Goal: Task Accomplishment & Management: Complete application form

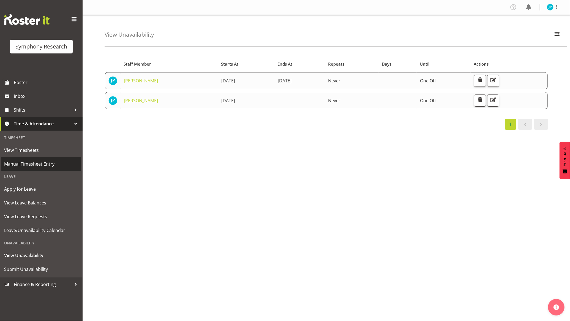
click at [40, 160] on span "Manual Timesheet Entry" at bounding box center [41, 164] width 74 height 8
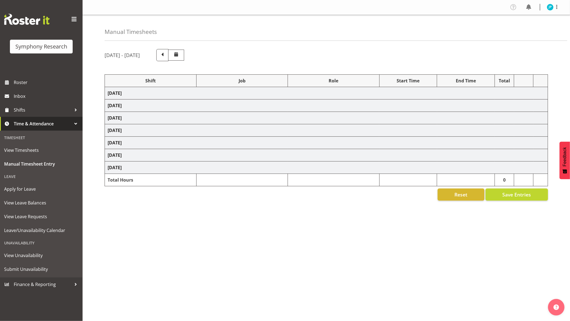
select select "81741"
select select "10587"
select select "47"
select select "48116"
select select "10587"
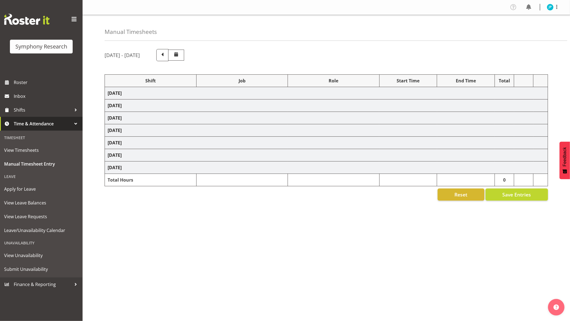
select select "47"
select select "48116"
select select "10527"
select select "47"
select select "81741"
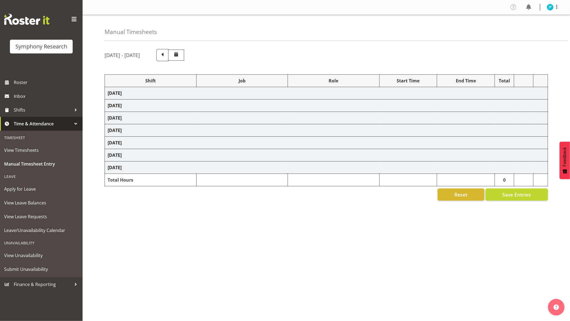
select select "10587"
select select "47"
select select "48116"
select select "10587"
select select "47"
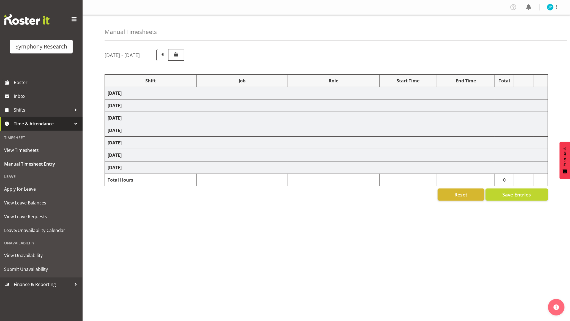
select select "48116"
select select "10527"
select select "47"
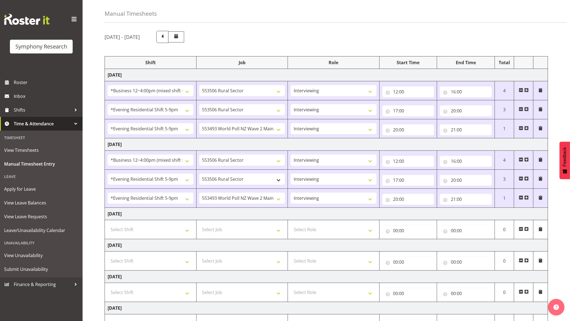
scroll to position [80, 0]
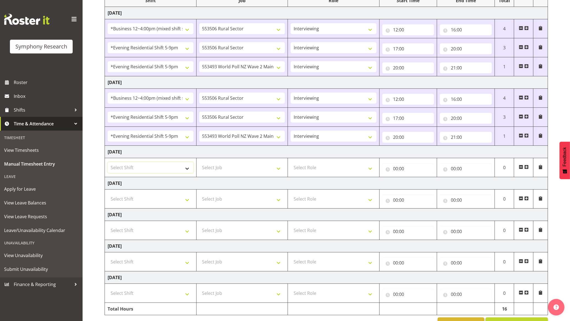
click at [192, 171] on select "Select Shift !!Weekend Residential (Roster IT Shift Label) *Business 9/10am ~ 4…" at bounding box center [151, 167] width 86 height 11
select select "81741"
click at [108, 163] on select "Select Shift !!Weekend Residential (Roster IT Shift Label) *Business 9/10am ~ 4…" at bounding box center [151, 167] width 86 height 11
click at [260, 167] on select "Select Job 550060 IF Admin 553492 World Poll Aus Wave 2 Main 2025 553493 World …" at bounding box center [242, 167] width 86 height 11
select select "10587"
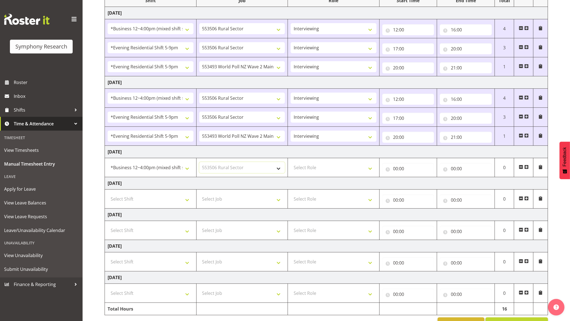
click at [199, 163] on select "Select Job 550060 IF Admin 553492 World Poll Aus Wave 2 Main 2025 553493 World …" at bounding box center [242, 167] width 86 height 11
click at [373, 169] on select "Select Role Briefing Interviewing" at bounding box center [334, 167] width 86 height 11
select select "47"
click at [291, 163] on select "Select Role Briefing Interviewing" at bounding box center [334, 167] width 86 height 11
click at [402, 167] on input "00:00" at bounding box center [408, 168] width 52 height 11
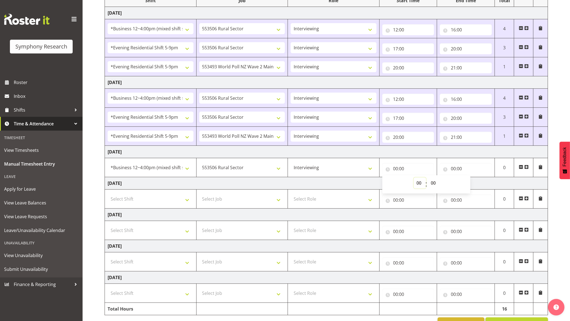
click at [420, 182] on select "00 01 02 03 04 05 06 07 08 09 10 11 12 13 14 15 16 17 18 19 20 21 22 23" at bounding box center [420, 182] width 12 height 11
select select "12"
click at [414, 178] on select "00 01 02 03 04 05 06 07 08 09 10 11 12 13 14 15 16 17 18 19 20 21 22 23" at bounding box center [420, 182] width 12 height 11
type input "12:00"
click at [464, 168] on input "00:00" at bounding box center [466, 168] width 52 height 11
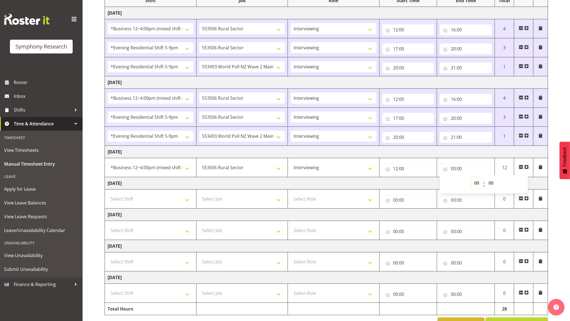
click at [478, 183] on select "00 01 02 03 04 05 06 07 08 09 10 11 12 13 14 15 16 17 18 19 20 21 22 23" at bounding box center [477, 182] width 12 height 11
select select "14"
click at [471, 178] on select "00 01 02 03 04 05 06 07 08 09 10 11 12 13 14 15 16 17 18 19 20 21 22 23" at bounding box center [477, 182] width 12 height 11
type input "14:00"
click at [526, 168] on span at bounding box center [526, 167] width 4 height 4
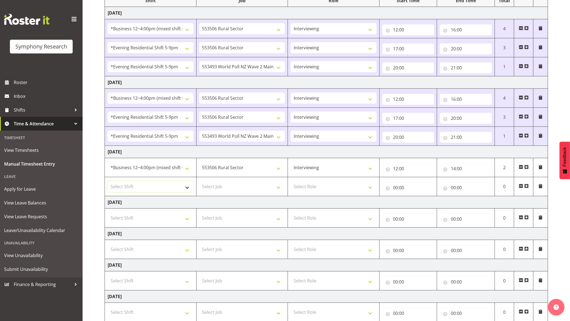
click at [152, 182] on select "Select Shift !!Weekend Residential (Roster IT Shift Label) *Business 9/10am ~ 4…" at bounding box center [151, 186] width 86 height 11
select select "81741"
click at [108, 182] on select "Select Shift !!Weekend Residential (Roster IT Shift Label) *Business 9/10am ~ 4…" at bounding box center [151, 186] width 86 height 11
click at [256, 187] on select "Select Job 550060 IF Admin 553492 World Poll Aus Wave 2 Main 2025 553493 World …" at bounding box center [242, 186] width 86 height 11
select select "10499"
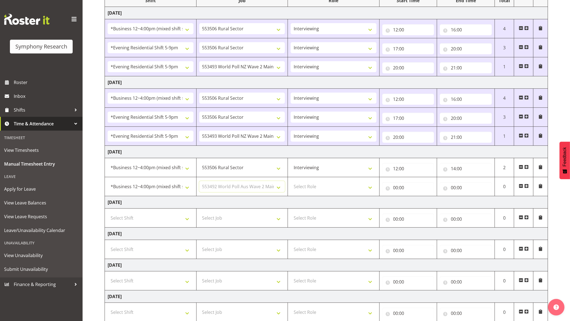
click at [199, 182] on select "Select Job 550060 IF Admin 553492 World Poll Aus Wave 2 Main 2025 553493 World …" at bounding box center [242, 186] width 86 height 11
click at [341, 186] on select "Select Role Briefing Interviewing" at bounding box center [334, 186] width 86 height 11
select select "297"
click at [291, 182] on select "Select Role Briefing Interviewing" at bounding box center [334, 186] width 86 height 11
click at [400, 187] on input "00:00" at bounding box center [408, 187] width 52 height 11
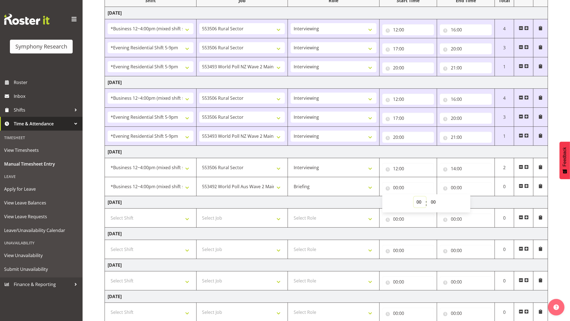
click at [419, 203] on select "00 01 02 03 04 05 06 07 08 09 10 11 12 13 14 15 16 17 18 19 20 21 22 23" at bounding box center [420, 201] width 12 height 11
select select "14"
click at [414, 197] on select "00 01 02 03 04 05 06 07 08 09 10 11 12 13 14 15 16 17 18 19 20 21 22 23" at bounding box center [420, 201] width 12 height 11
type input "14:00"
click at [457, 186] on input "00:00" at bounding box center [466, 187] width 52 height 11
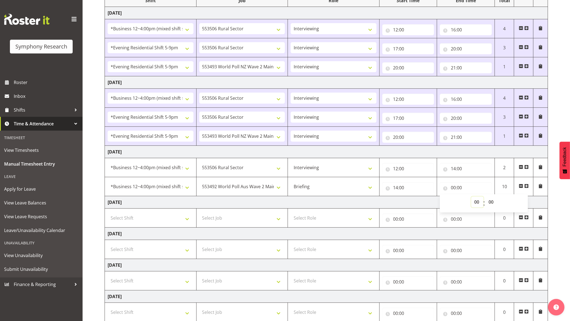
click at [475, 202] on select "00 01 02 03 04 05 06 07 08 09 10 11 12 13 14 15 16 17 18 19 20 21 22 23" at bounding box center [477, 201] width 12 height 11
select select "16"
click at [471, 197] on select "00 01 02 03 04 05 06 07 08 09 10 11 12 13 14 15 16 17 18 19 20 21 22 23" at bounding box center [477, 201] width 12 height 11
type input "16:00"
click at [492, 200] on select "00 01 02 03 04 05 06 07 08 09 10 11 12 13 14 15 16 17 18 19 20 21 22 23 24 25 2…" at bounding box center [491, 201] width 12 height 11
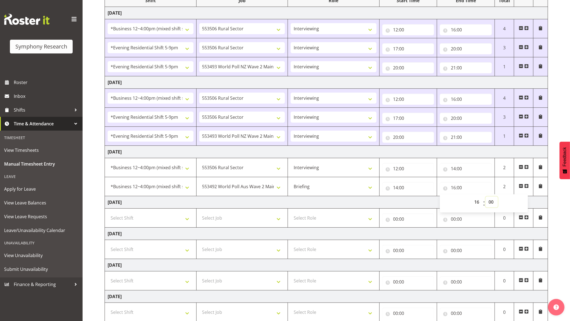
select select "15"
click at [485, 197] on select "00 01 02 03 04 05 06 07 08 09 10 11 12 13 14 15 16 17 18 19 20 21 22 23 24 25 2…" at bounding box center [491, 201] width 12 height 11
type input "16:15"
click at [423, 200] on td "Thursday 18th September 2025" at bounding box center [326, 202] width 443 height 12
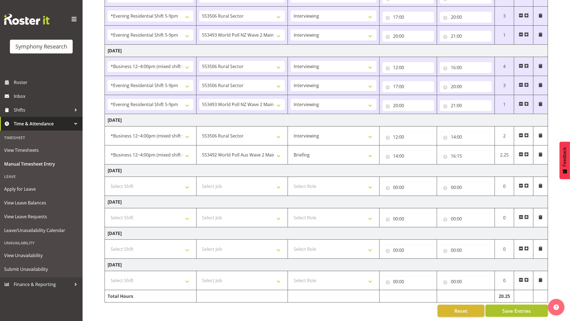
click at [500, 307] on button "Save Entries" at bounding box center [516, 310] width 62 height 12
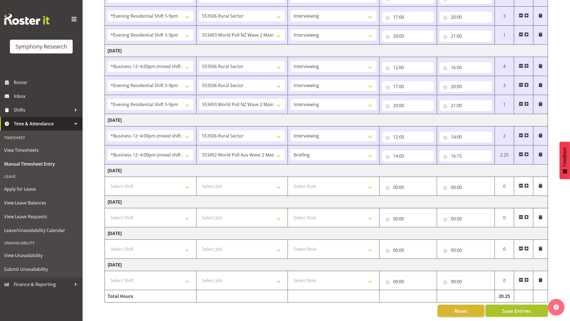
click at [507, 307] on span "Save Entries" at bounding box center [516, 310] width 29 height 7
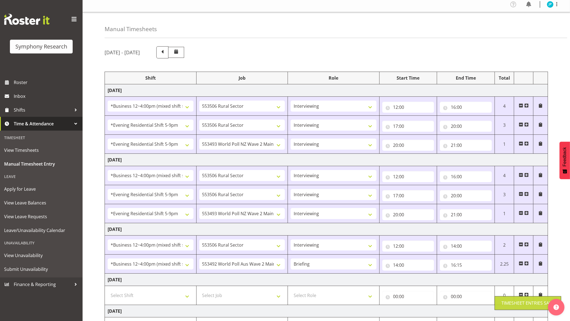
scroll to position [0, 0]
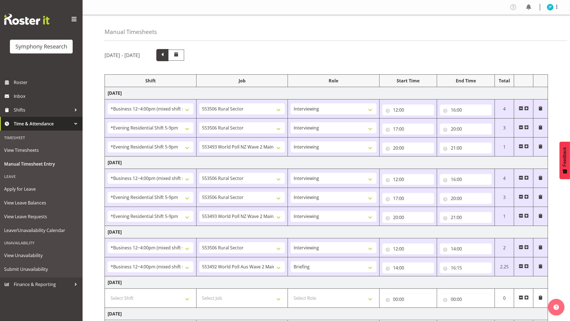
click at [166, 56] on span at bounding box center [162, 54] width 7 height 7
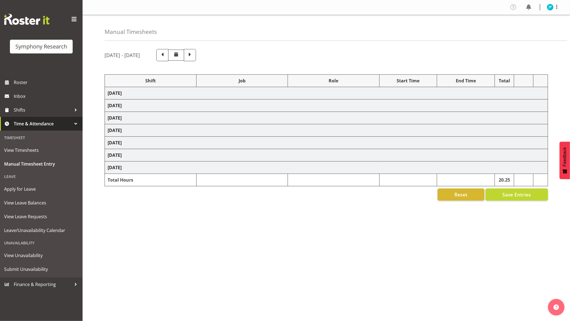
select select "81741"
select select "10587"
select select "47"
select select "48116"
select select "10587"
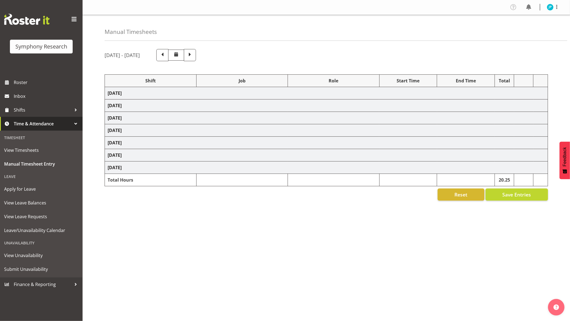
select select "47"
select select "48116"
select select "10527"
select select "47"
select select "81741"
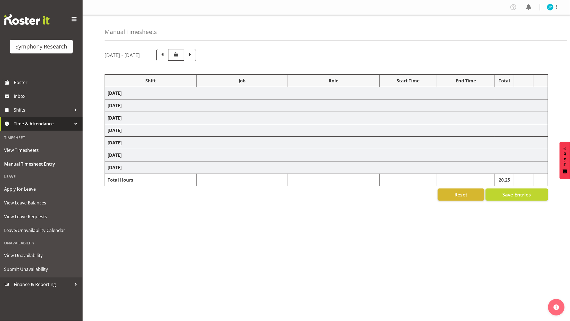
select select "10587"
select select "47"
select select "48116"
select select "10587"
select select "47"
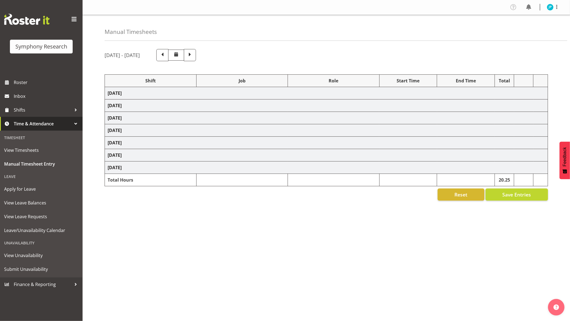
select select "81741"
select select "10587"
select select "47"
select select "48116"
select select "10587"
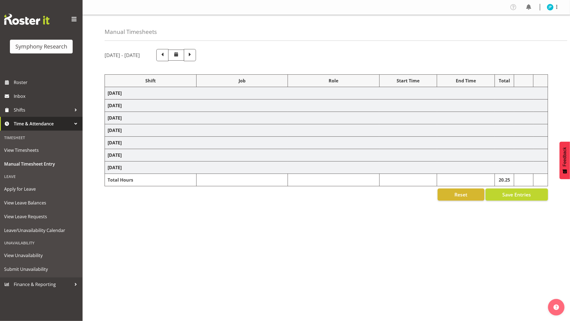
select select "47"
select select "81741"
select select "10587"
select select "47"
select select "48116"
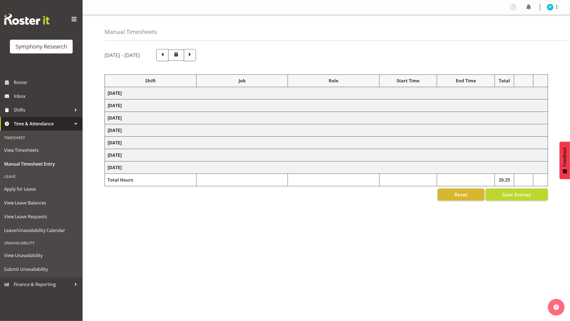
select select "10587"
select select "47"
select select "48116"
select select "10527"
select select "47"
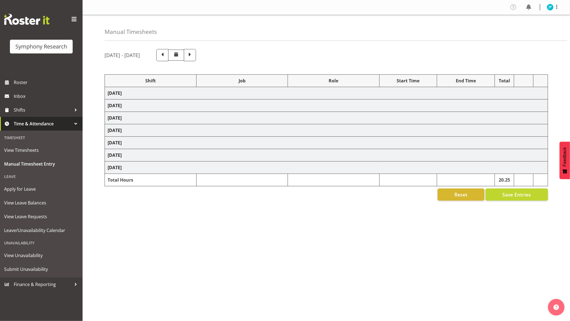
select select "81741"
select select "10587"
select select "47"
select select "81741"
select select "10527"
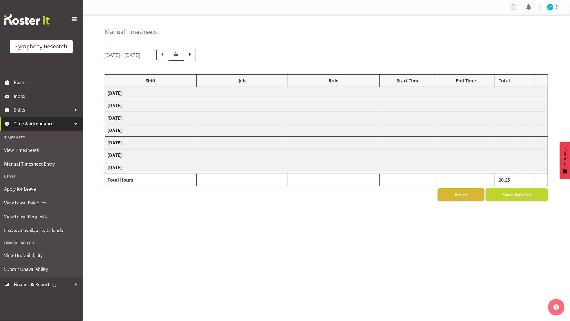
select select "47"
select select "10527"
select select "47"
select select "10527"
select select "47"
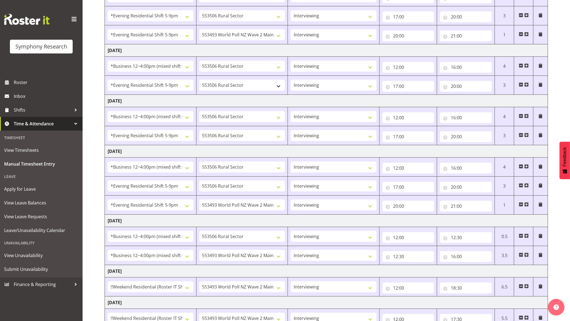
scroll to position [157, 0]
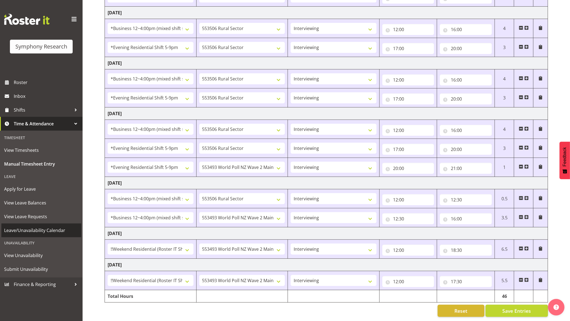
click at [51, 226] on span "Leave/Unavailability Calendar" at bounding box center [41, 230] width 74 height 8
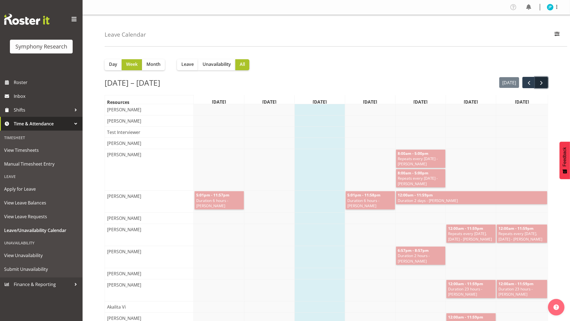
click at [544, 80] on span "next" at bounding box center [541, 83] width 7 height 7
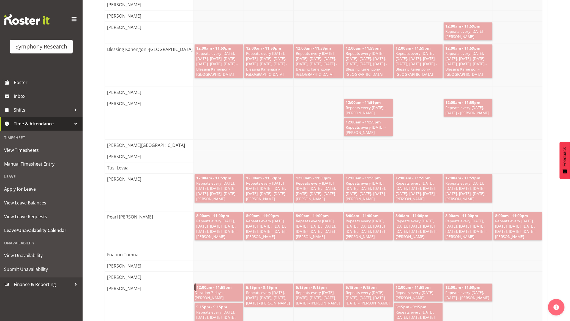
scroll to position [1525, 0]
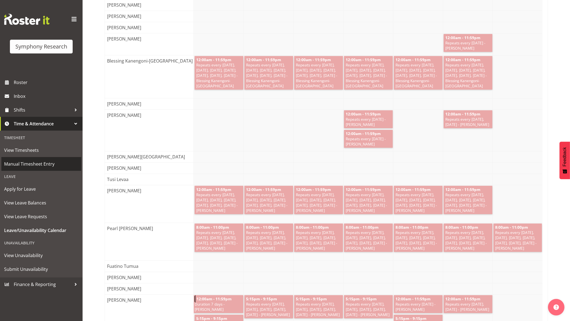
click at [37, 158] on link "Manual Timesheet Entry" at bounding box center [41, 164] width 80 height 14
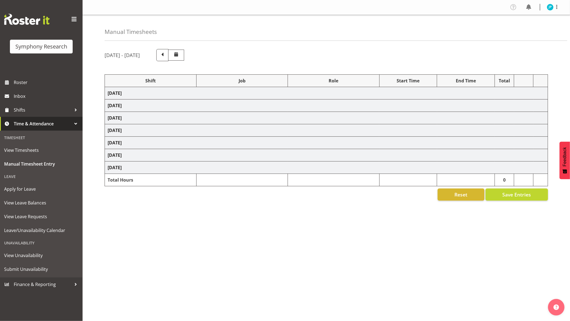
select select "81741"
select select "10587"
select select "47"
select select "48116"
select select "10587"
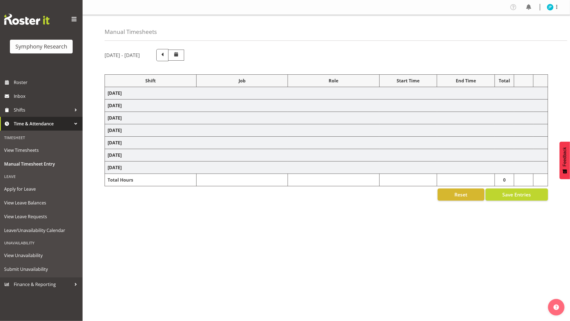
select select "47"
select select "48116"
select select "10527"
select select "47"
select select "81741"
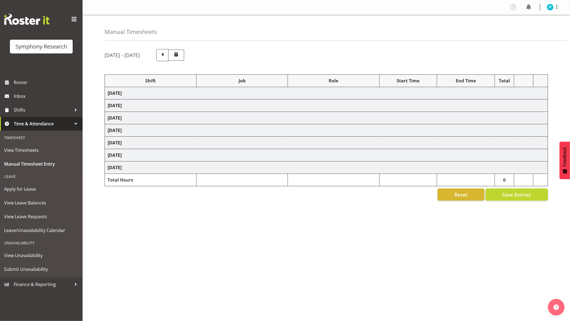
select select "10587"
select select "47"
select select "48116"
select select "10587"
select select "47"
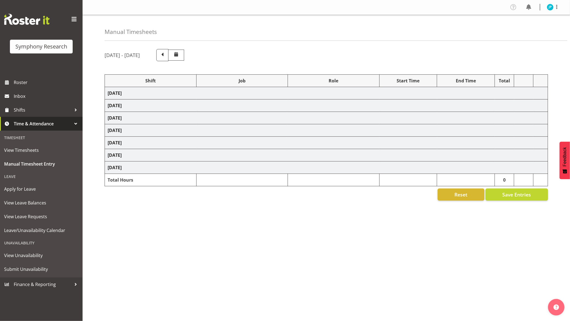
select select "48116"
select select "10527"
select select "47"
select select "81741"
select select "10587"
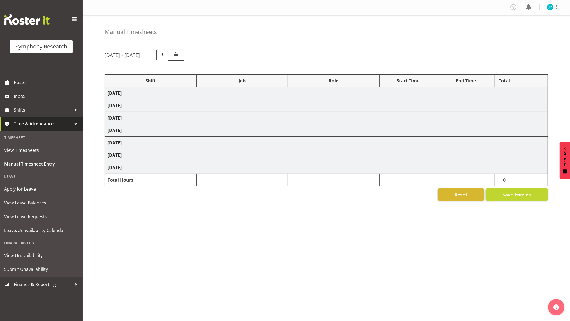
select select "47"
select select "81741"
select select "10499"
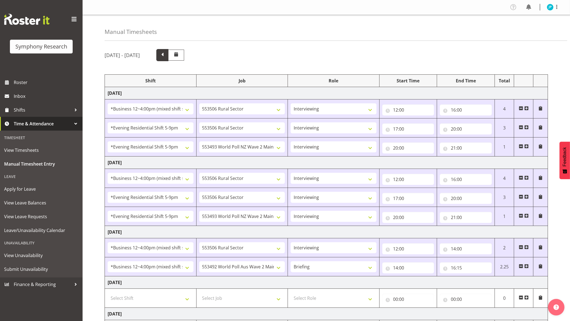
click at [166, 53] on span at bounding box center [162, 54] width 7 height 7
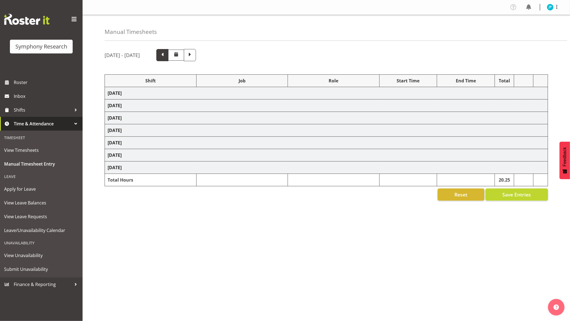
select select "81741"
select select "10587"
select select "47"
select select "48116"
select select "10587"
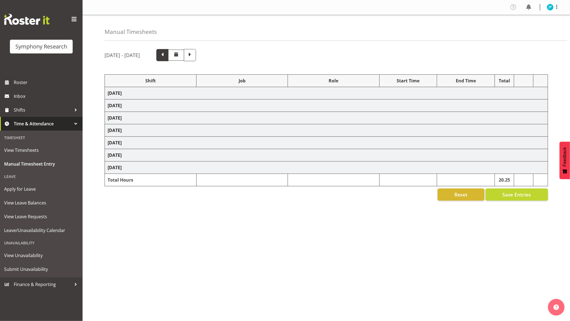
select select "47"
select select "48116"
select select "10527"
select select "47"
select select "81741"
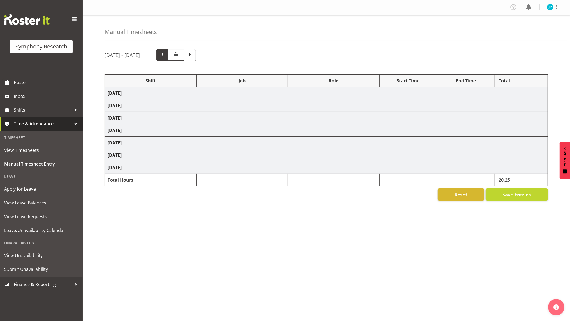
select select "10587"
select select "47"
select select "48116"
select select "10587"
select select "47"
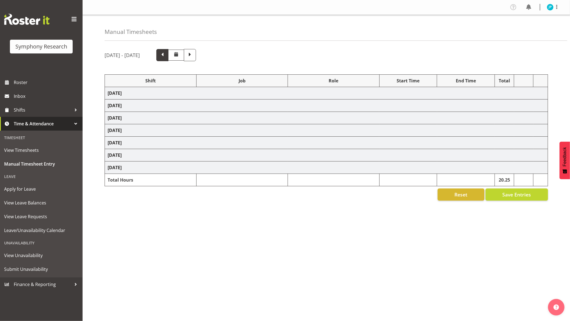
select select "81741"
select select "10587"
select select "47"
select select "48116"
select select "10587"
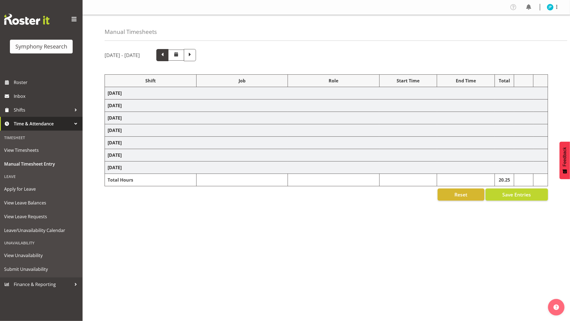
select select "47"
select select "81741"
select select "10587"
select select "47"
select select "48116"
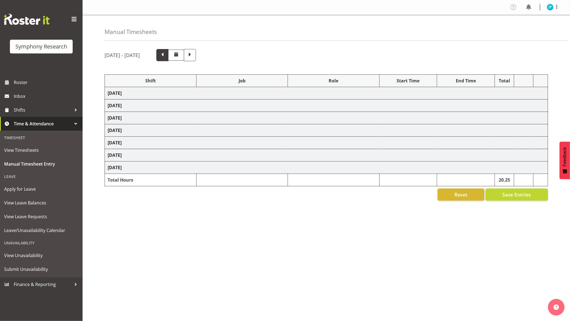
select select "10587"
select select "47"
select select "48116"
select select "10527"
select select "47"
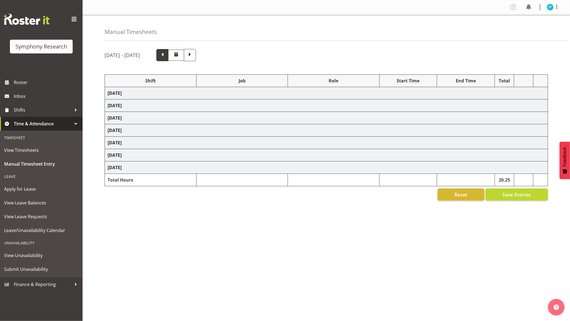
select select "81741"
select select "10587"
select select "47"
select select "81741"
select select "10527"
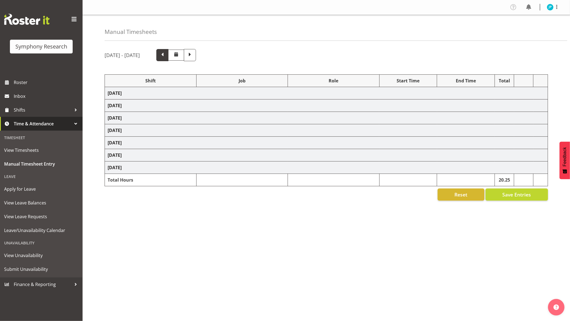
select select "47"
select select "10527"
select select "47"
select select "10527"
select select "47"
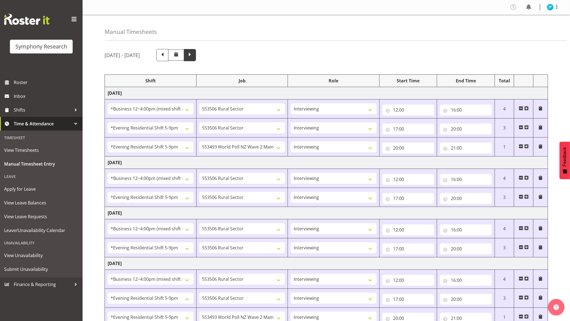
click at [193, 57] on span at bounding box center [189, 54] width 7 height 7
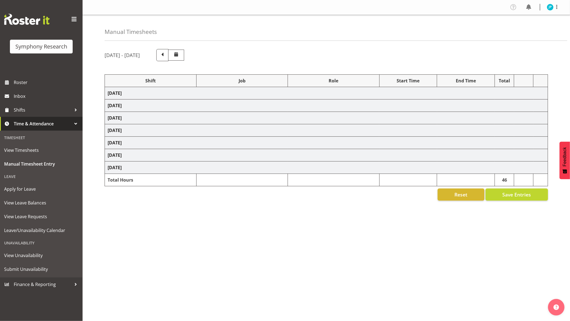
select select "81741"
select select "10587"
select select "47"
select select "48116"
select select "10587"
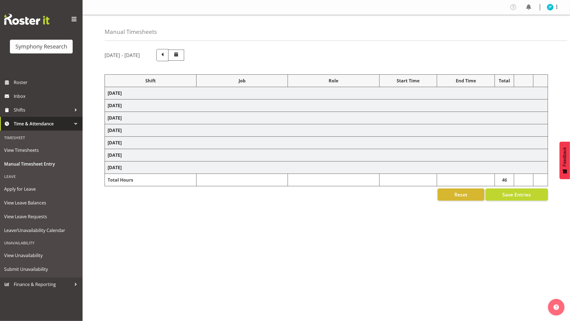
select select "47"
select select "48116"
select select "10527"
select select "47"
select select "81741"
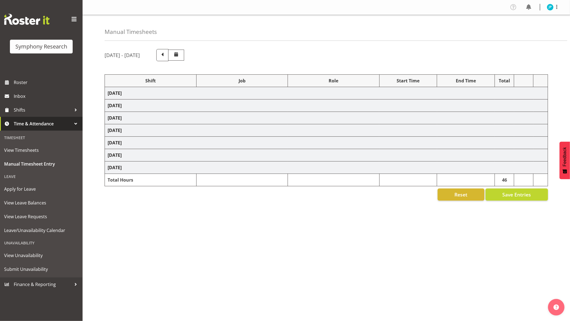
select select "10587"
select select "47"
select select "48116"
select select "10587"
select select "47"
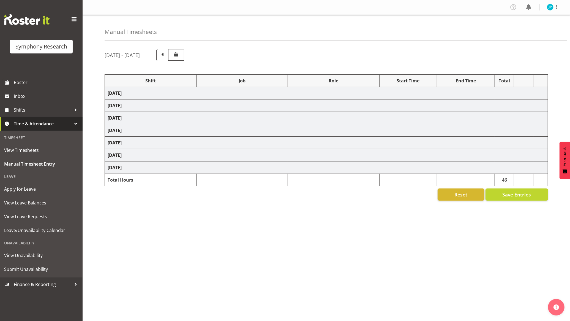
select select "48116"
select select "10527"
select select "47"
select select "81741"
select select "10587"
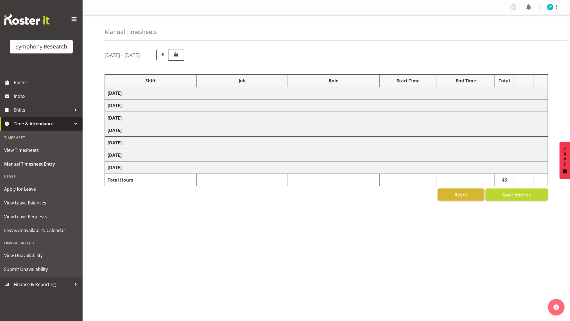
select select "47"
select select "81741"
select select "10499"
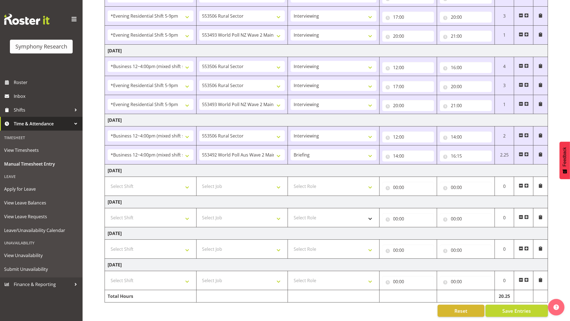
scroll to position [119, 0]
click at [519, 307] on span "Save Entries" at bounding box center [516, 310] width 29 height 7
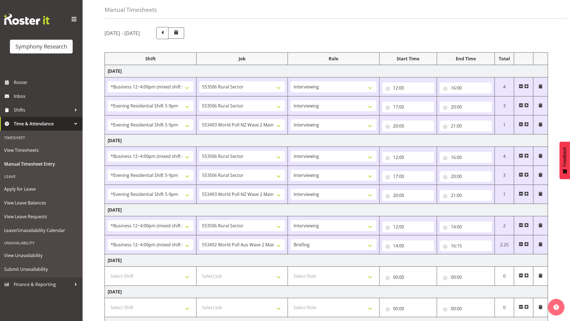
scroll to position [0, 0]
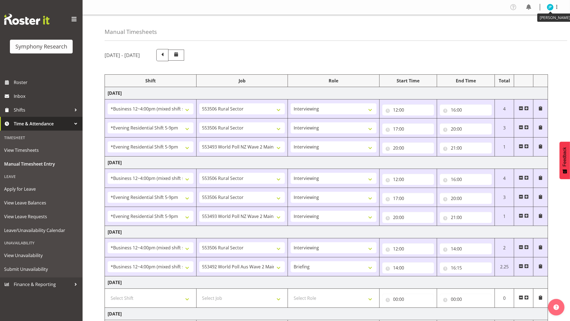
click at [550, 5] on img at bounding box center [550, 7] width 7 height 7
click at [534, 25] on link "Log Out" at bounding box center [533, 29] width 53 height 10
